Goal: Find specific page/section: Find specific page/section

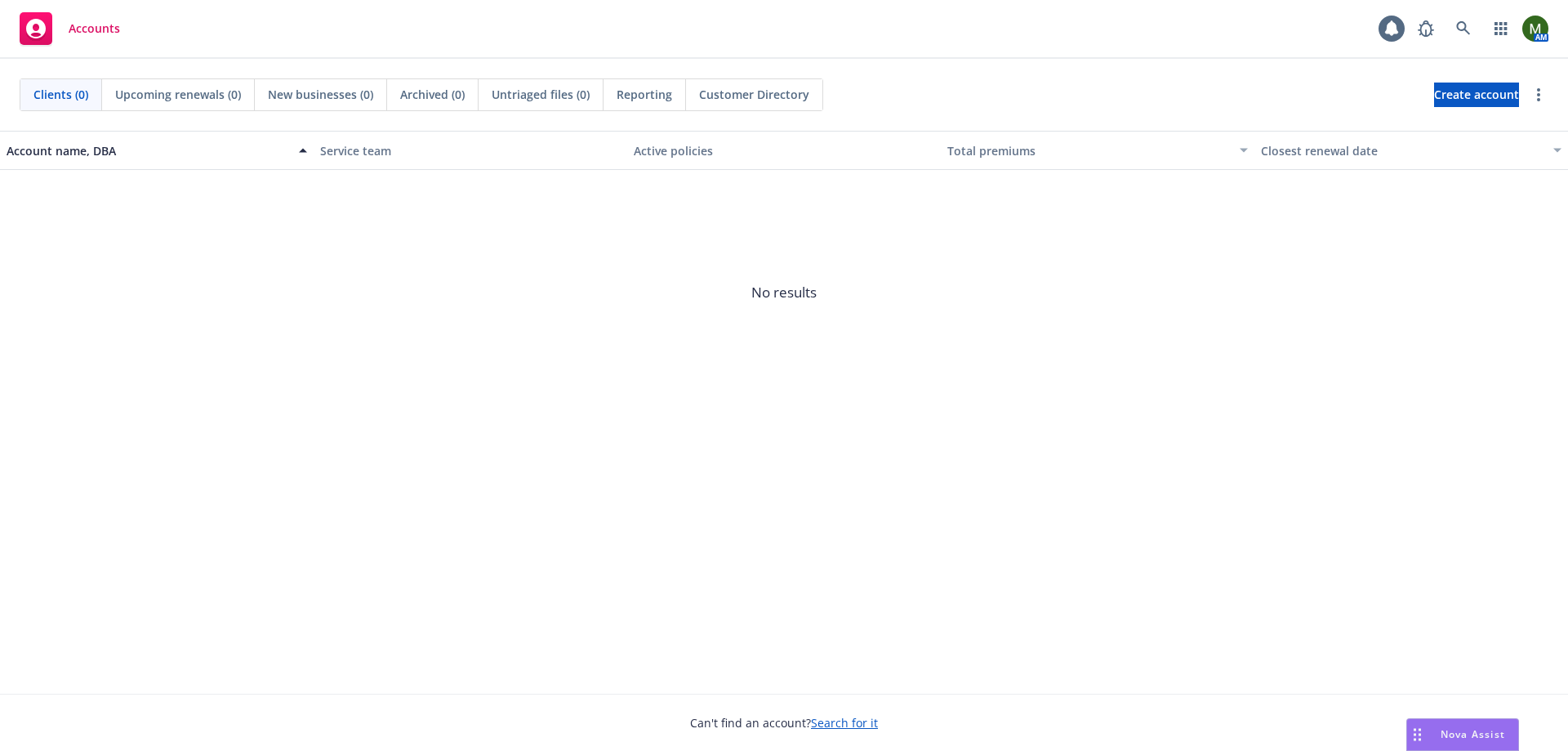
click at [1482, 22] on div "AM" at bounding box center [1479, 28] width 139 height 33
click at [1468, 27] on icon at bounding box center [1464, 28] width 15 height 15
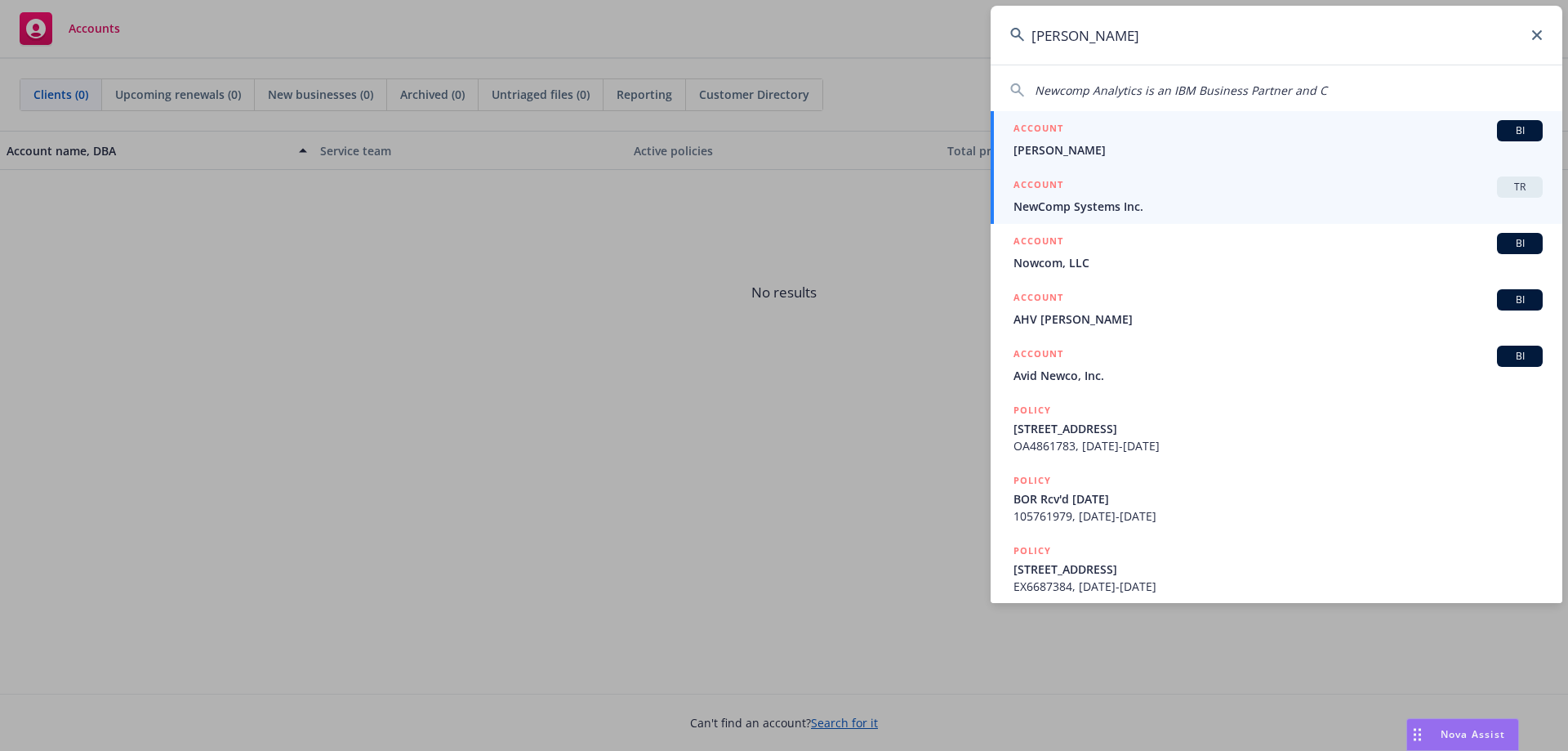
type input "[PERSON_NAME]"
click at [1130, 199] on span "NewComp Systems Inc." at bounding box center [1279, 206] width 530 height 17
